Goal: Information Seeking & Learning: Check status

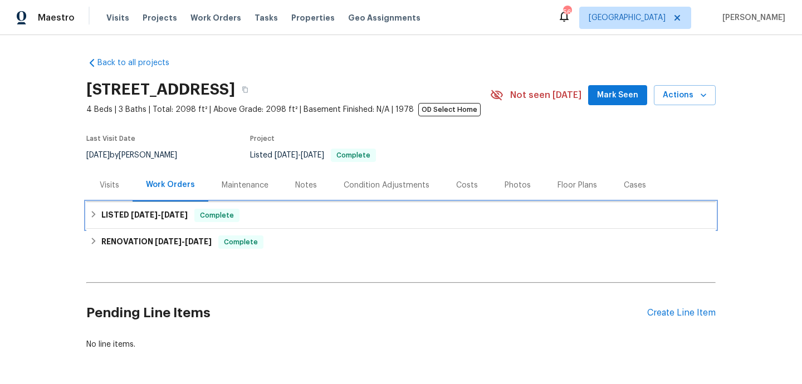
click at [330, 207] on div "LISTED [DATE] - [DATE] Complete" at bounding box center [400, 215] width 629 height 27
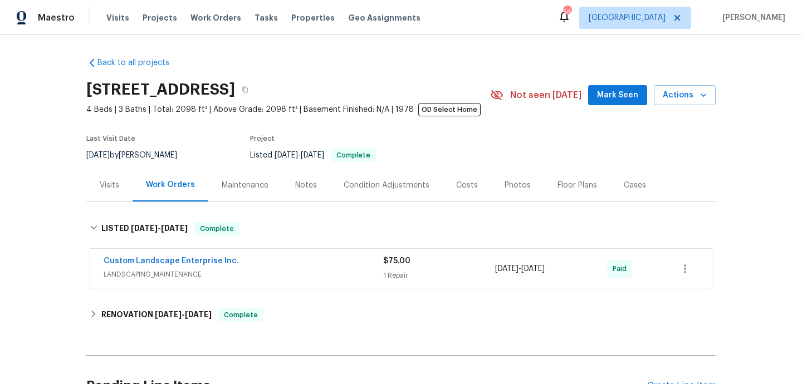
click at [339, 274] on span "LANDSCAPING_MAINTENANCE" at bounding box center [243, 274] width 279 height 11
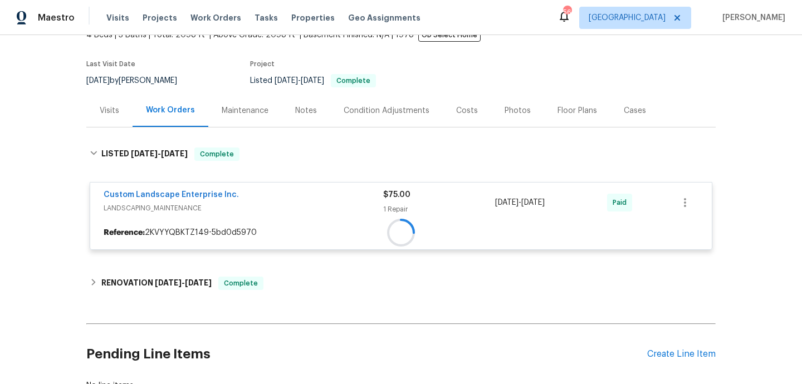
scroll to position [80, 0]
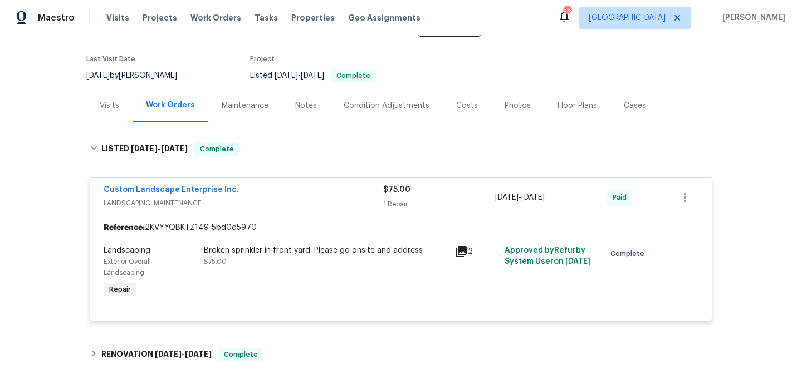
click at [100, 106] on div "Visits" at bounding box center [109, 105] width 19 height 11
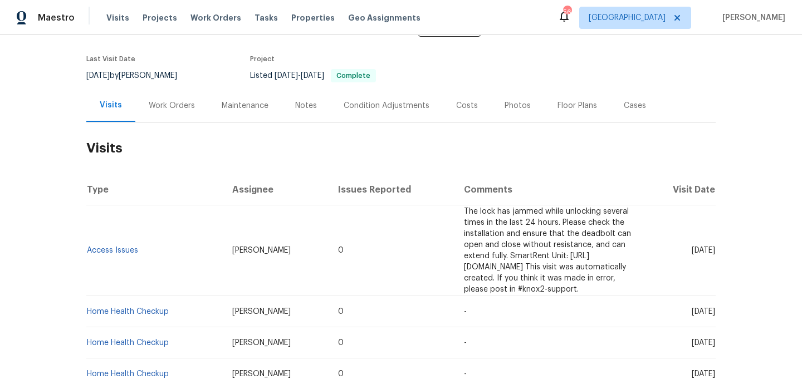
scroll to position [220, 0]
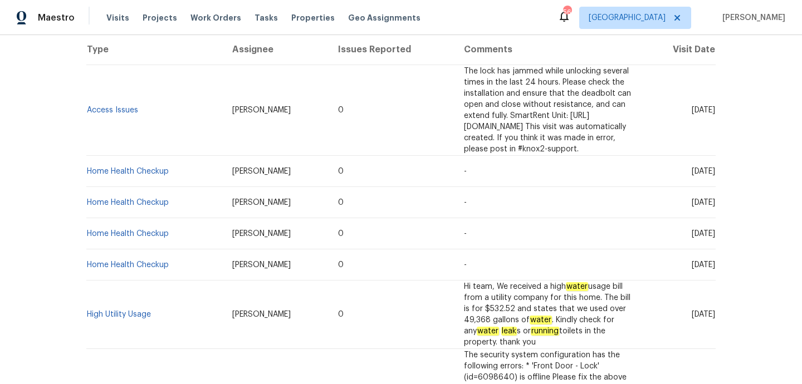
click at [106, 297] on td "High Utility Usage" at bounding box center [154, 315] width 137 height 68
click at [107, 311] on link "High Utility Usage" at bounding box center [119, 315] width 64 height 8
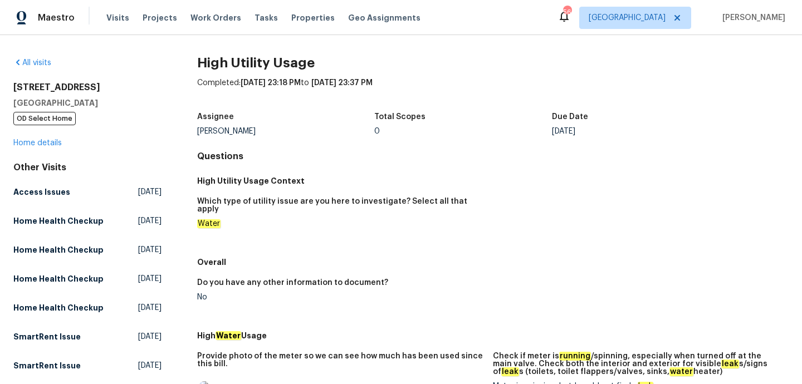
click at [48, 147] on div "[STREET_ADDRESS] OD Select Home Home details" at bounding box center [87, 115] width 148 height 67
click at [46, 143] on link "Home details" at bounding box center [37, 143] width 48 height 8
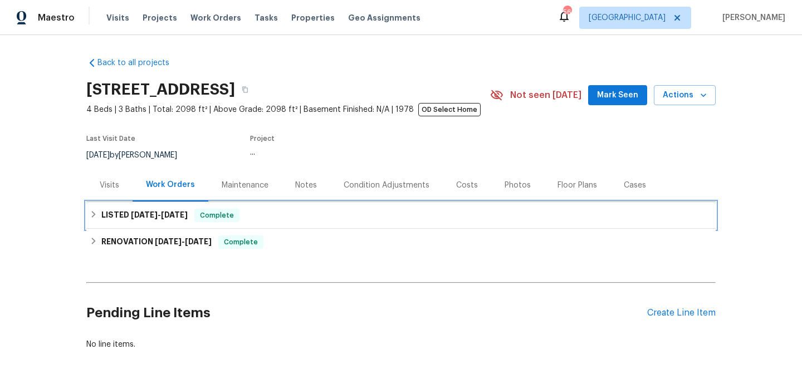
click at [182, 210] on h6 "LISTED [DATE] - [DATE]" at bounding box center [144, 215] width 86 height 13
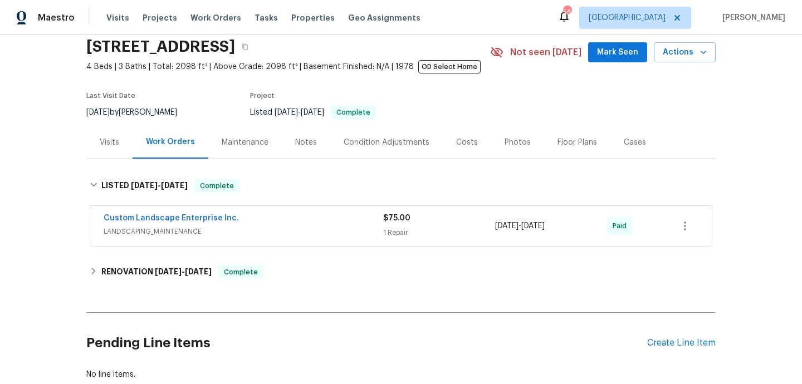
click at [256, 231] on span "LANDSCAPING_MAINTENANCE" at bounding box center [243, 231] width 279 height 11
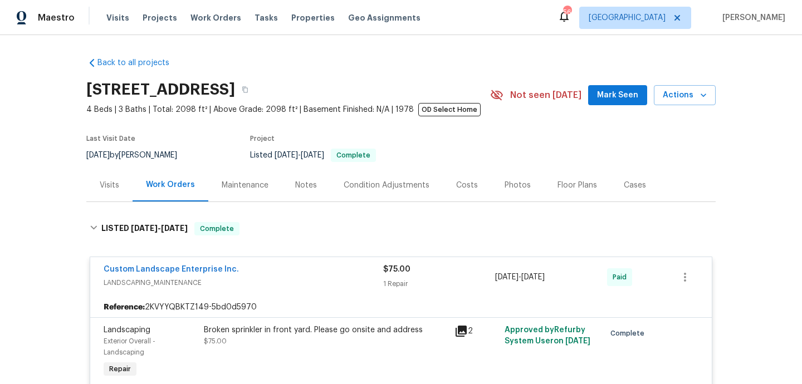
scroll to position [234, 0]
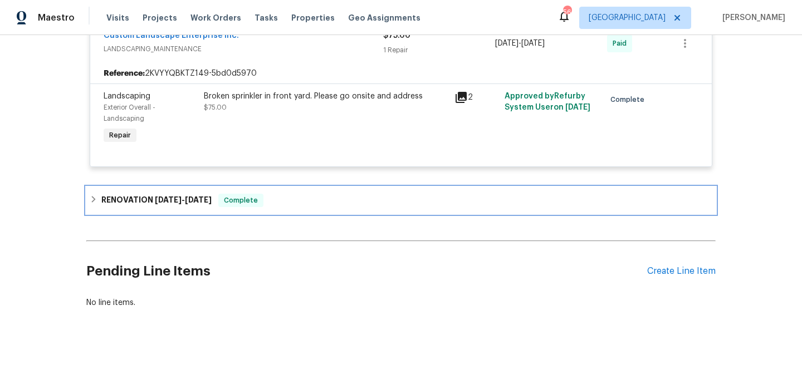
click at [276, 189] on div "RENOVATION [DATE] - [DATE] Complete" at bounding box center [400, 200] width 629 height 27
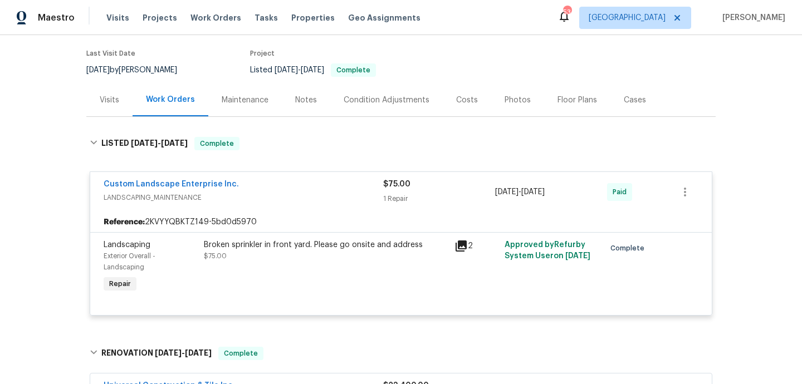
scroll to position [0, 0]
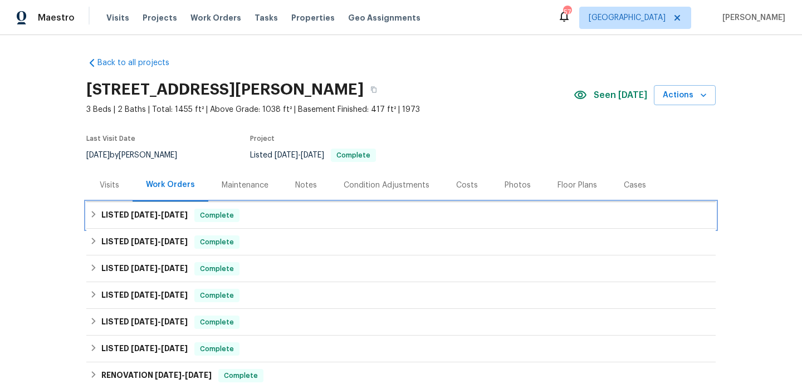
click at [264, 216] on div "LISTED [DATE] - [DATE] Complete" at bounding box center [401, 215] width 622 height 13
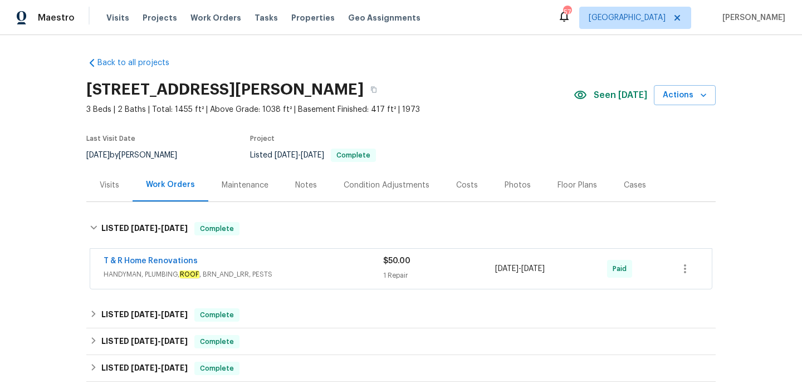
click at [260, 262] on div "T & R Home Renovations" at bounding box center [243, 262] width 279 height 13
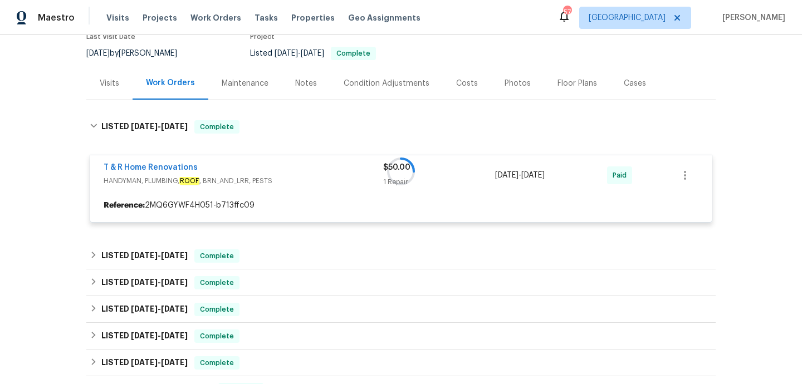
scroll to position [114, 0]
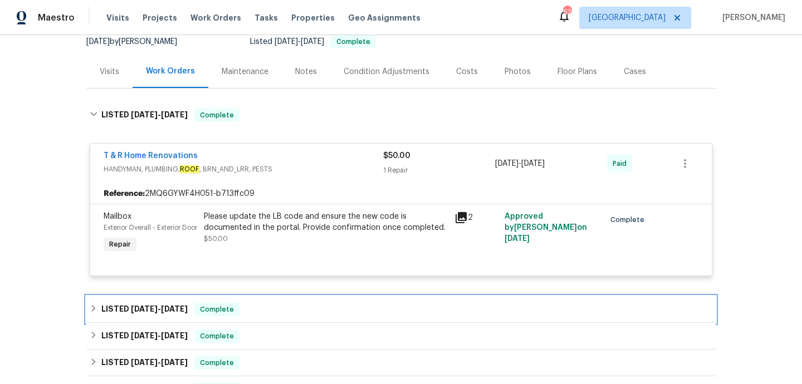
click at [268, 315] on div "LISTED 8/26/25 - 8/28/25 Complete" at bounding box center [401, 309] width 622 height 13
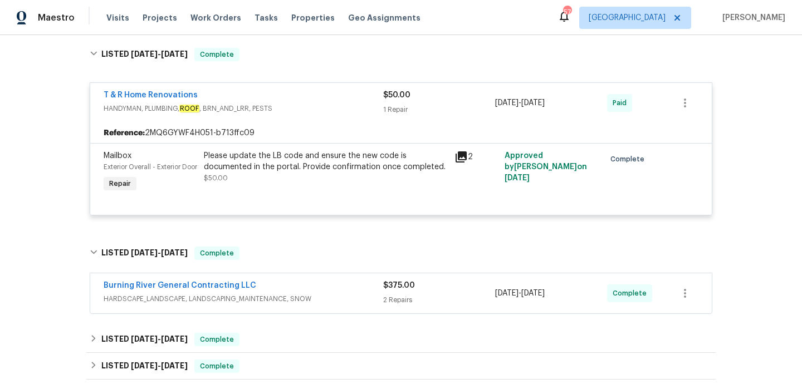
click at [302, 293] on div "Burning River General Contracting LLC" at bounding box center [243, 286] width 279 height 13
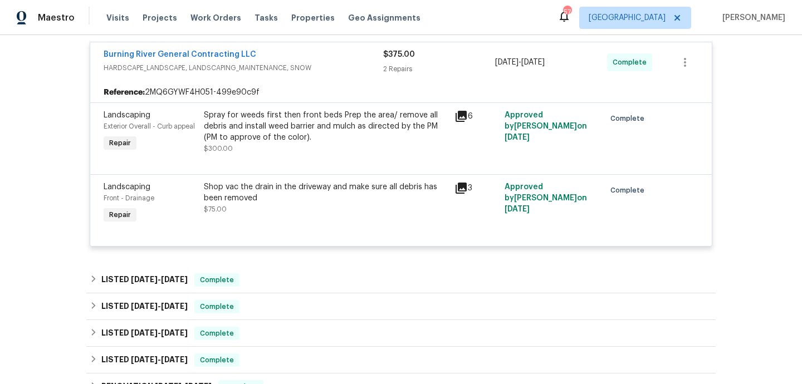
scroll to position [418, 0]
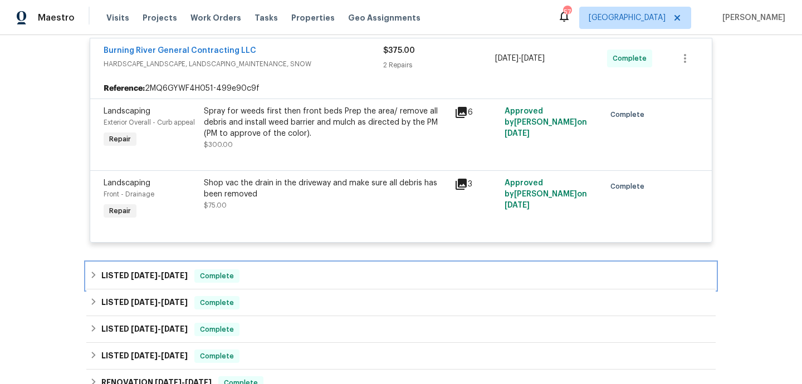
click at [297, 283] on div "LISTED 8/20/25 - 8/21/25 Complete" at bounding box center [401, 275] width 622 height 13
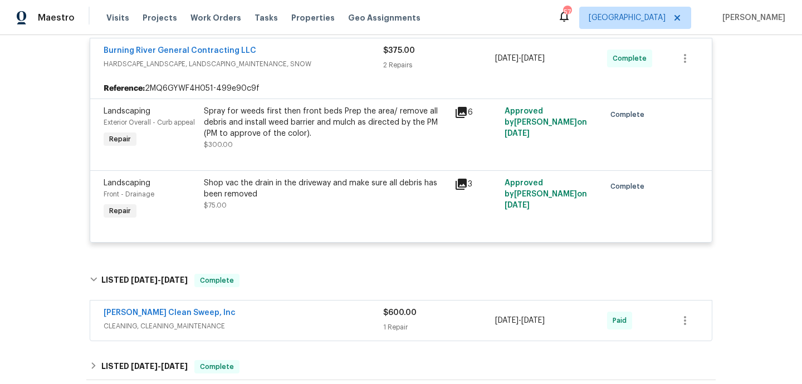
click at [308, 321] on div "Moran's Clean Sweep, Inc" at bounding box center [243, 313] width 279 height 13
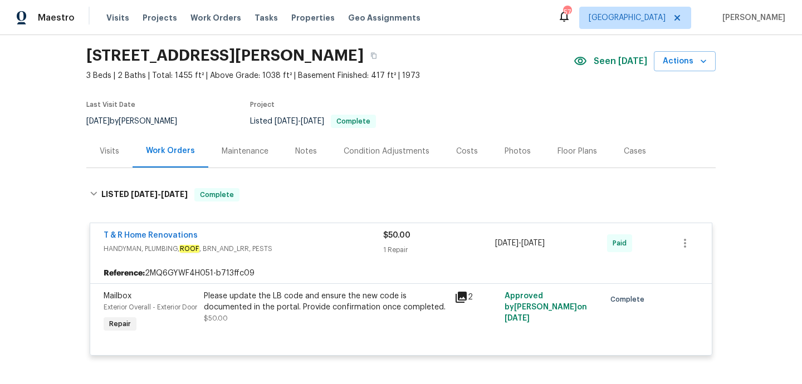
scroll to position [65, 0]
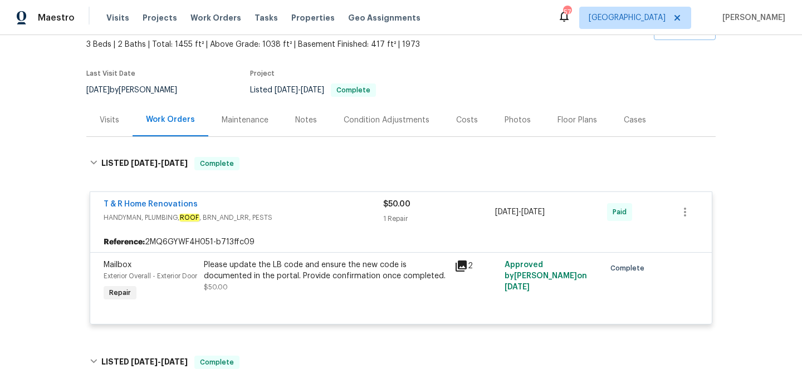
click at [105, 130] on div "Visits" at bounding box center [109, 120] width 46 height 33
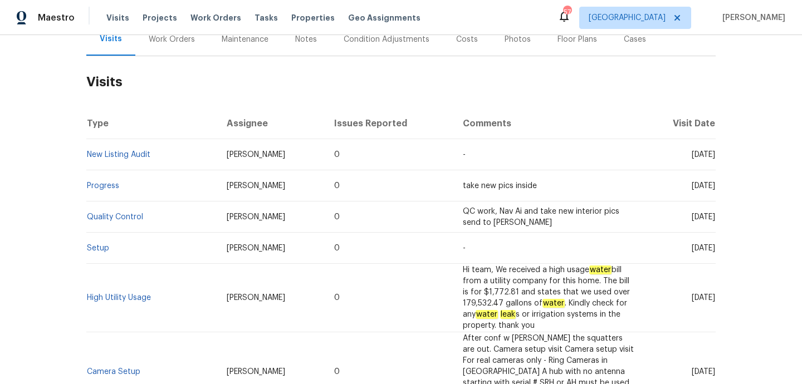
scroll to position [163, 0]
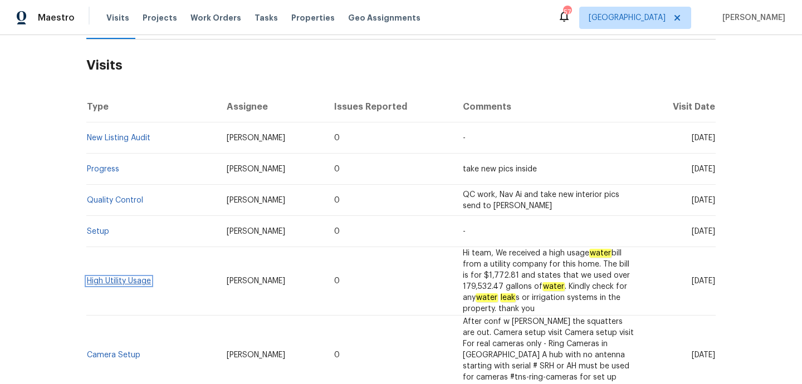
click at [103, 278] on link "High Utility Usage" at bounding box center [119, 281] width 64 height 8
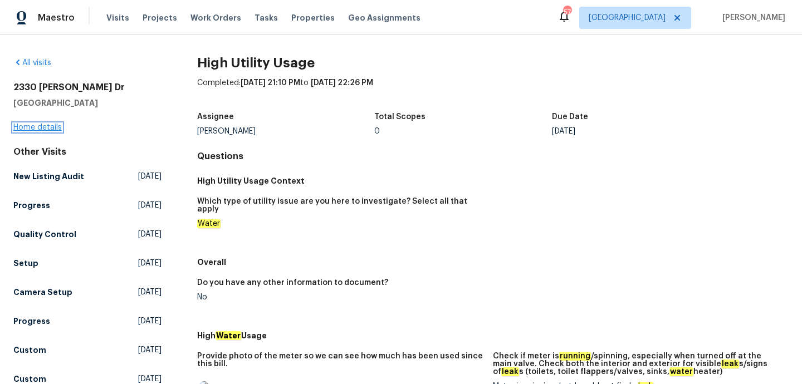
click at [55, 126] on link "Home details" at bounding box center [37, 128] width 48 height 8
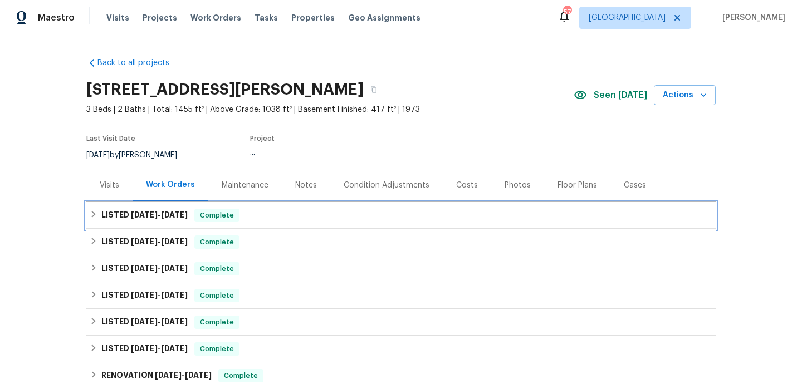
click at [234, 214] on span "Complete" at bounding box center [216, 215] width 43 height 11
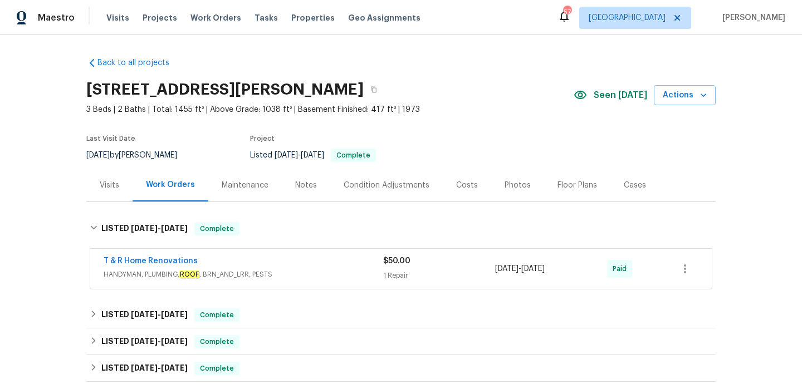
click at [280, 256] on div "T & R Home Renovations" at bounding box center [243, 262] width 279 height 13
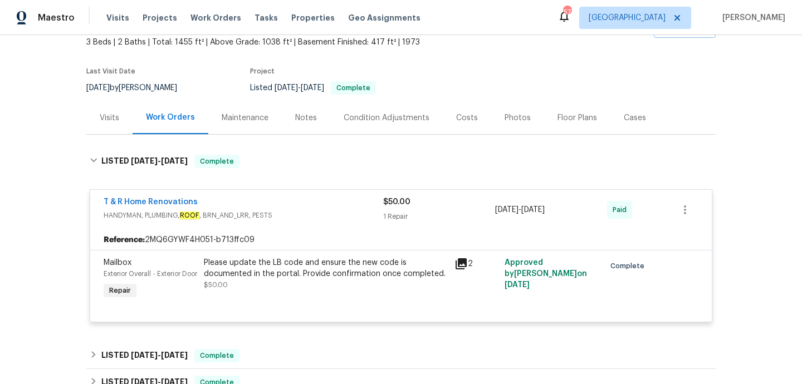
scroll to position [176, 0]
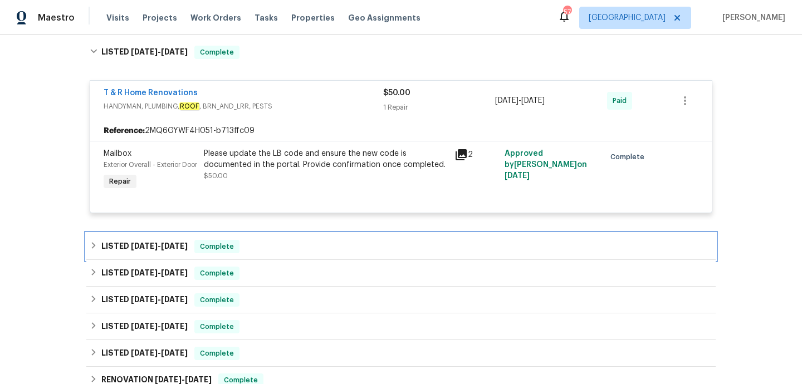
click at [290, 253] on div "LISTED 8/26/25 - 8/28/25 Complete" at bounding box center [401, 246] width 622 height 13
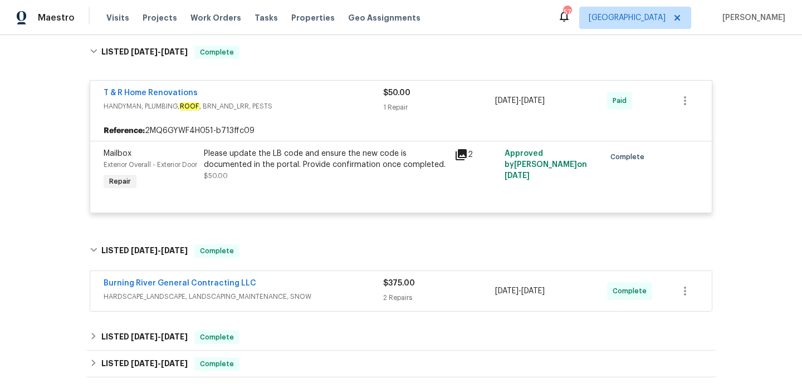
click at [299, 291] on div "Burning River General Contracting LLC" at bounding box center [243, 284] width 279 height 13
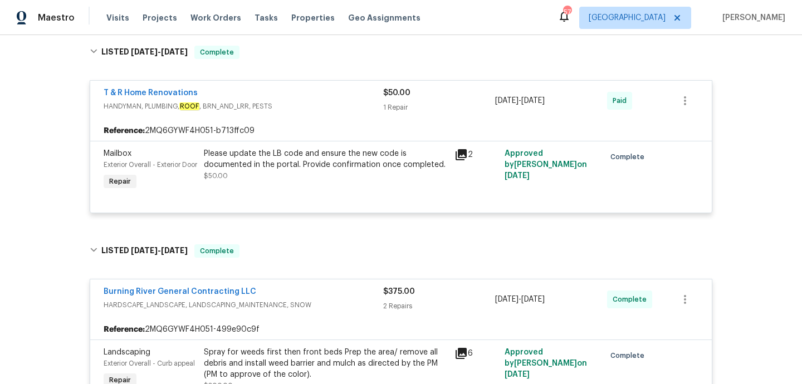
scroll to position [409, 0]
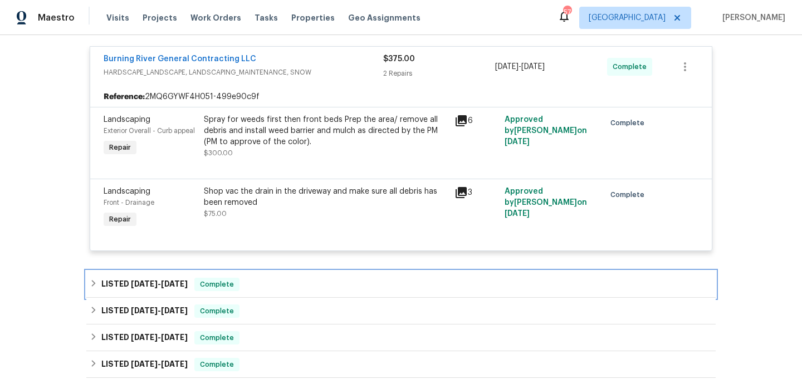
click at [299, 291] on div "LISTED 8/20/25 - 8/21/25 Complete" at bounding box center [401, 284] width 622 height 13
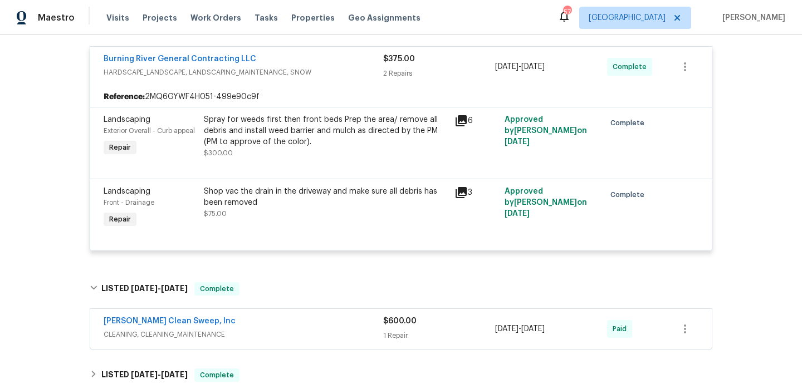
click at [320, 329] on div "Moran's Clean Sweep, Inc" at bounding box center [243, 322] width 279 height 13
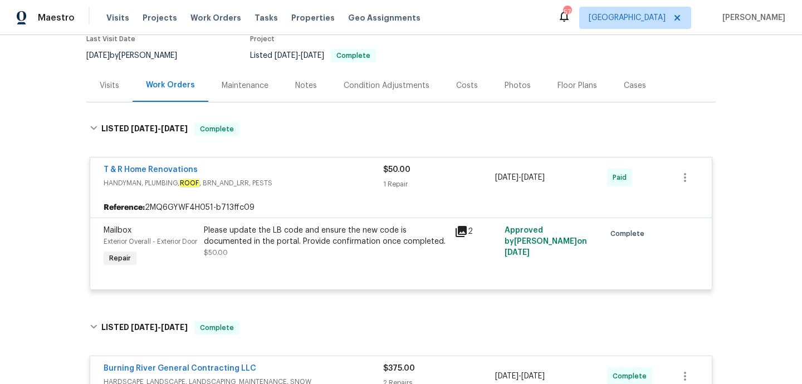
scroll to position [99, 0]
click at [106, 92] on div "Visits" at bounding box center [109, 86] width 46 height 33
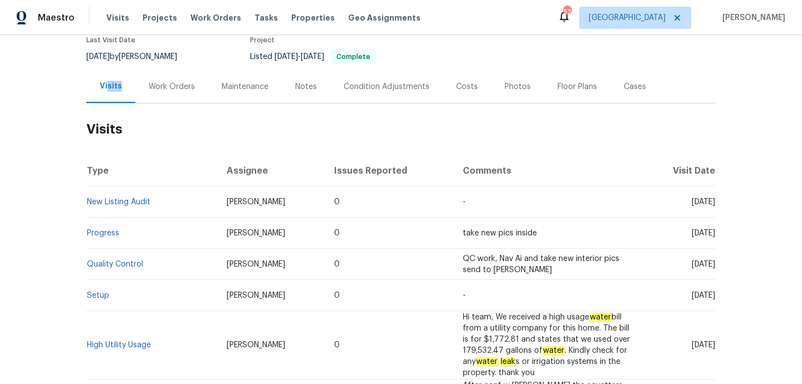
scroll to position [228, 0]
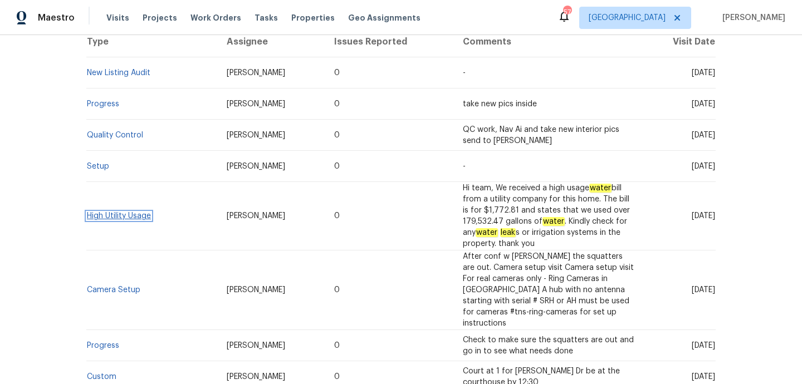
click at [122, 215] on link "High Utility Usage" at bounding box center [119, 216] width 64 height 8
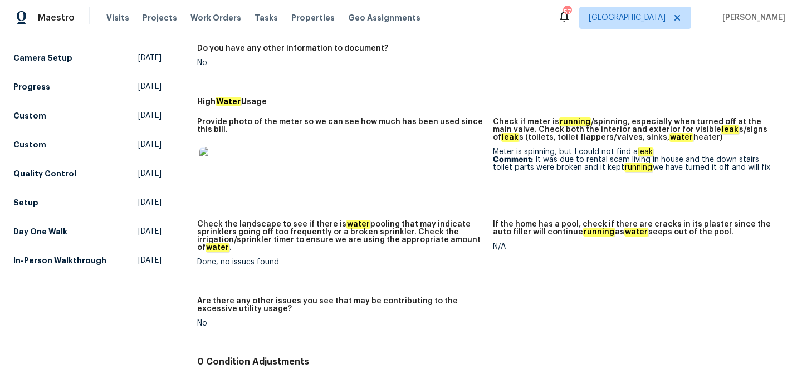
scroll to position [237, 0]
